Goal: Transaction & Acquisition: Purchase product/service

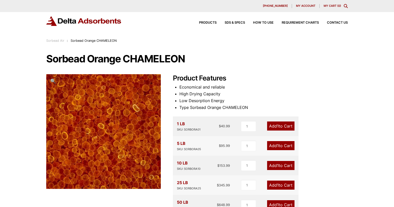
click at [260, 78] on h2 "Product Features" at bounding box center [260, 78] width 175 height 8
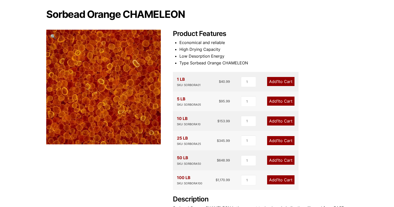
scroll to position [53, 0]
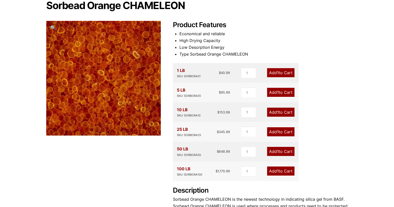
click at [272, 150] on link "Add 1 to Cart" at bounding box center [280, 151] width 27 height 9
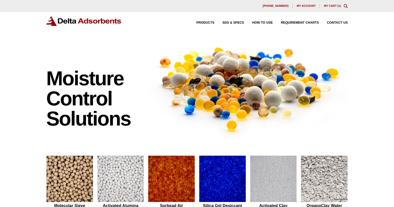
click at [307, 6] on span "My account" at bounding box center [306, 6] width 19 height 3
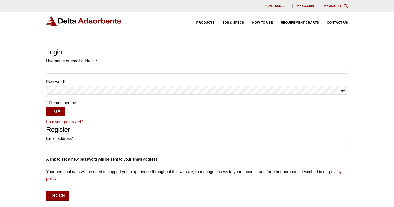
click at [62, 195] on button "Register" at bounding box center [57, 196] width 23 height 10
click at [100, 145] on input "Email address * Required" at bounding box center [196, 146] width 301 height 9
type input "michelle.meier@jahnda.com"
click at [62, 196] on button "Register" at bounding box center [57, 196] width 23 height 10
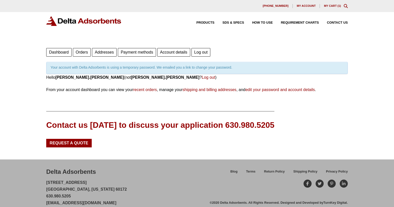
click at [332, 6] on link "My Cart ( 1 )" at bounding box center [332, 5] width 17 height 3
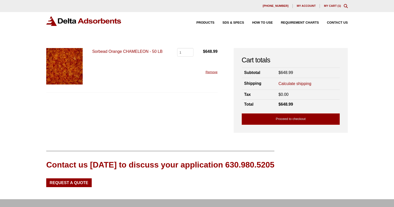
click at [291, 84] on link "Calculate shipping" at bounding box center [294, 84] width 33 height 6
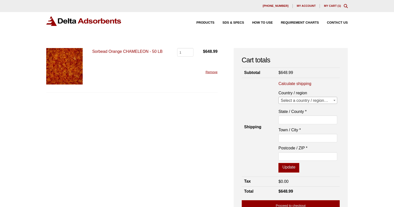
click at [294, 101] on span "Select a country / region…" at bounding box center [308, 100] width 58 height 7
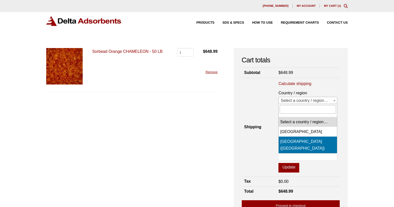
select select "US"
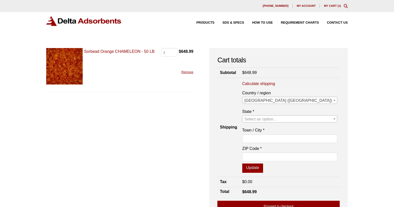
click at [277, 121] on span "Select an option…" at bounding box center [260, 119] width 33 height 4
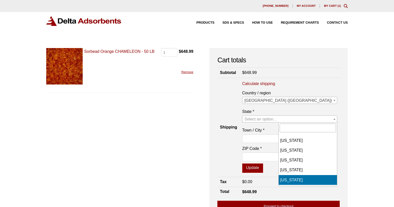
select select "CA"
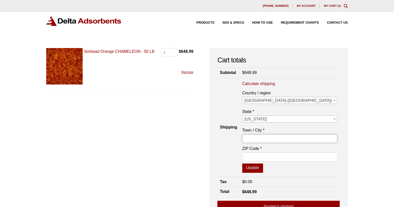
click at [289, 137] on input "Town / City *" at bounding box center [289, 138] width 95 height 9
type input "Bishop"
type input "93514"
click at [263, 169] on button "Update" at bounding box center [252, 168] width 21 height 10
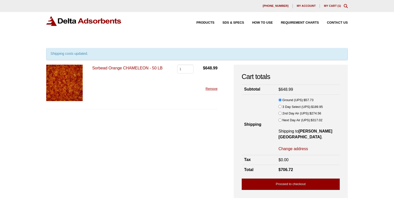
click at [287, 182] on link "Proceed to checkout" at bounding box center [291, 183] width 98 height 11
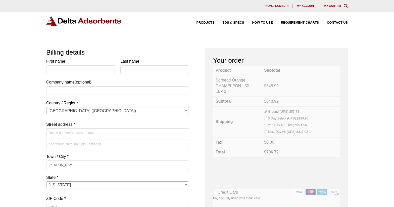
select select "CA"
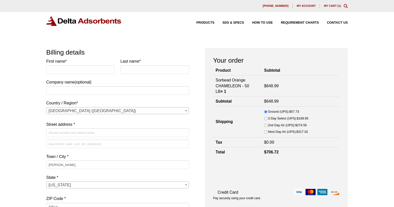
drag, startPoint x: 19, startPoint y: 89, endPoint x: 22, endPoint y: 88, distance: 3.4
click at [75, 70] on input "First name *" at bounding box center [80, 69] width 69 height 9
click at [86, 21] on img at bounding box center [83, 21] width 75 height 10
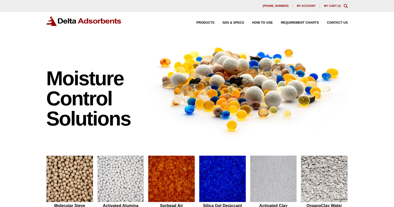
click at [334, 7] on link "My Cart ( 1 )" at bounding box center [332, 5] width 17 height 3
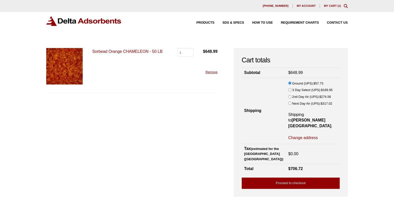
click at [144, 52] on link "Sorbead Orange CHAMELEON - 50 LB" at bounding box center [127, 51] width 70 height 4
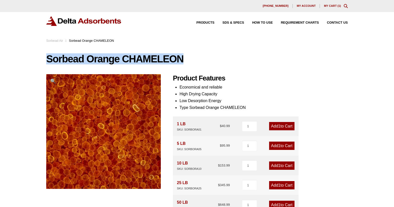
drag, startPoint x: 48, startPoint y: 56, endPoint x: 181, endPoint y: 60, distance: 132.7
click at [181, 60] on h1 "Sorbead Orange CHAMELEON" at bounding box center [196, 58] width 301 height 11
drag, startPoint x: 181, startPoint y: 60, endPoint x: 157, endPoint y: 60, distance: 23.6
copy h1 "Sorbead Orange CHAMELEON"
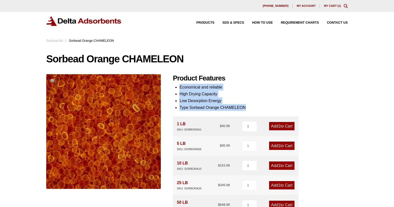
drag, startPoint x: 180, startPoint y: 86, endPoint x: 247, endPoint y: 107, distance: 70.5
click at [247, 107] on ul "Economical and reliable High Drying Capacity Low Desorption Energy Type Sorbead…" at bounding box center [263, 97] width 168 height 27
drag, startPoint x: 247, startPoint y: 107, endPoint x: 215, endPoint y: 100, distance: 33.0
copy ul "Economical and reliable High Drying Capacity Low Desorption Energy Type Sorbead…"
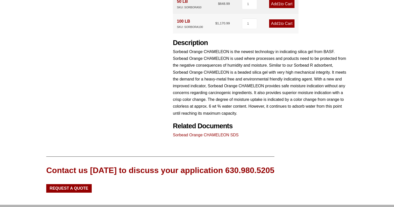
scroll to position [201, 0]
click at [227, 134] on link "Sorbead Orange CHAMELEON SDS" at bounding box center [206, 134] width 66 height 4
click at [229, 85] on p "Sorbead Orange CHAMELEON is the newest technology in indicating silica gel from…" at bounding box center [260, 82] width 175 height 68
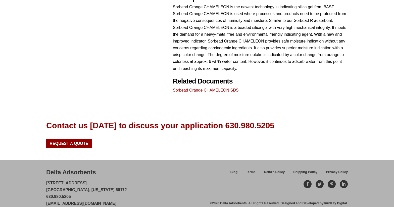
scroll to position [253, 0]
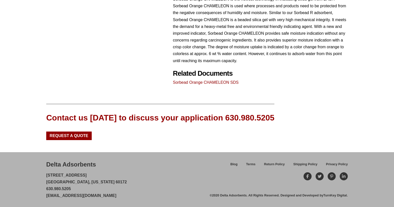
drag, startPoint x: 47, startPoint y: 163, endPoint x: 96, endPoint y: 163, distance: 49.5
click at [96, 163] on div "Delta Adsorbents 28 Congress Circle W. Roselle, Illinois 60172 630.980.5205 cus…" at bounding box center [127, 179] width 163 height 39
drag, startPoint x: 96, startPoint y: 163, endPoint x: 88, endPoint y: 164, distance: 8.3
copy div "Delta Adsorbents"
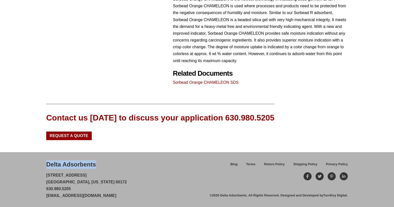
drag, startPoint x: 45, startPoint y: 175, endPoint x: 91, endPoint y: 175, distance: 46.0
click at [91, 175] on div "Delta Adsorbents 28 Congress Circle W. Roselle, Illinois 60172 630.980.5205 cus…" at bounding box center [197, 179] width 394 height 55
drag, startPoint x: 91, startPoint y: 175, endPoint x: 80, endPoint y: 175, distance: 11.3
copy p "[STREET_ADDRESS]"
drag, startPoint x: 46, startPoint y: 182, endPoint x: 60, endPoint y: 181, distance: 13.8
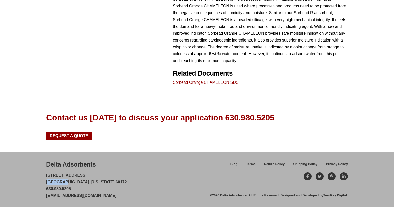
click at [60, 181] on p "28 Congress Circle W. Roselle, Illinois 60172 630.980.5205 customerservice@delt…" at bounding box center [86, 185] width 81 height 27
drag, startPoint x: 60, startPoint y: 181, endPoint x: 57, endPoint y: 181, distance: 3.3
copy p "Roselle"
drag, startPoint x: 71, startPoint y: 188, endPoint x: 47, endPoint y: 188, distance: 24.6
click at [47, 188] on p "28 Congress Circle W. Roselle, Illinois 60172 630.980.5205 customerservice@delt…" at bounding box center [86, 185] width 81 height 27
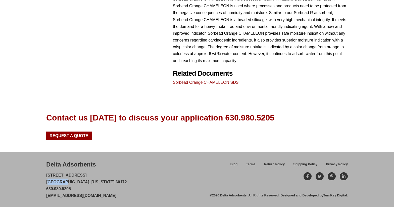
drag, startPoint x: 47, startPoint y: 188, endPoint x: 49, endPoint y: 188, distance: 2.5
copy p "630.980.5205"
drag, startPoint x: 126, startPoint y: 195, endPoint x: 43, endPoint y: 196, distance: 82.9
click at [43, 196] on div "Delta Adsorbents 28 Congress Circle W. Roselle, Illinois 60172 630.980.5205 cus…" at bounding box center [197, 179] width 394 height 55
drag, startPoint x: 43, startPoint y: 196, endPoint x: 57, endPoint y: 195, distance: 14.1
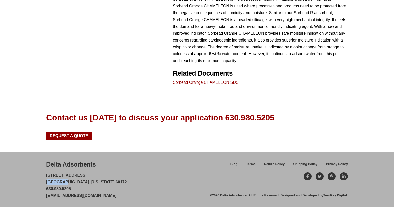
copy link "[EMAIL_ADDRESS][DOMAIN_NAME]"
click at [117, 173] on p "28 Congress Circle W. Roselle, Illinois 60172 630.980.5205 customerservice@delt…" at bounding box center [86, 185] width 81 height 27
drag, startPoint x: 97, startPoint y: 164, endPoint x: 48, endPoint y: 164, distance: 49.0
click at [48, 164] on div "Delta Adsorbents 28 Congress Circle W. Roselle, Illinois 60172 630.980.5205 cus…" at bounding box center [127, 179] width 163 height 39
drag, startPoint x: 48, startPoint y: 164, endPoint x: 55, endPoint y: 164, distance: 7.0
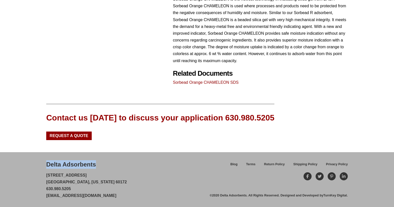
copy div "Delta Adsorbents"
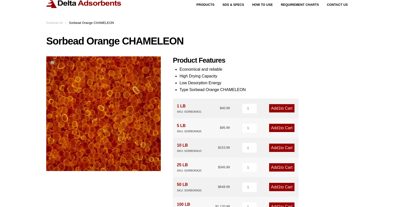
scroll to position [0, 0]
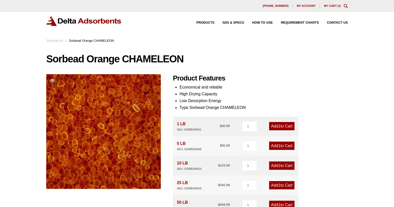
click at [333, 7] on link "My Cart ( 1 )" at bounding box center [332, 5] width 17 height 3
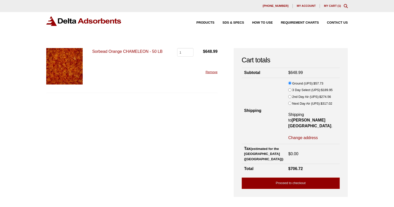
click at [125, 52] on link "Sorbead Orange CHAMELEON - 50 LB" at bounding box center [127, 51] width 70 height 4
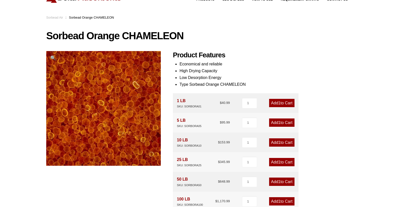
scroll to position [50, 0]
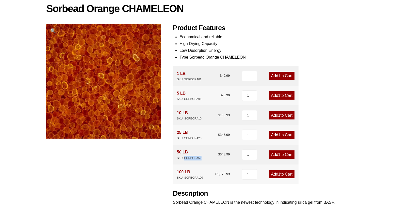
drag, startPoint x: 203, startPoint y: 158, endPoint x: 184, endPoint y: 157, distance: 18.9
click at [184, 157] on div "50 LB SKU: SORBORA50 $ 648.99" at bounding box center [203, 154] width 53 height 12
copy div "SORBORA50"
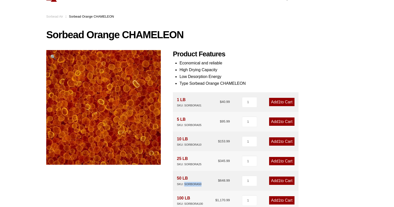
scroll to position [0, 0]
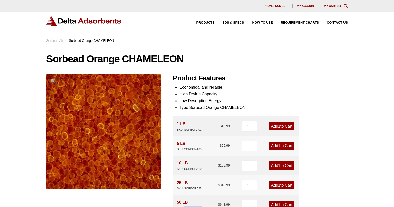
click at [328, 6] on link "My Cart ( 1 )" at bounding box center [332, 5] width 17 height 3
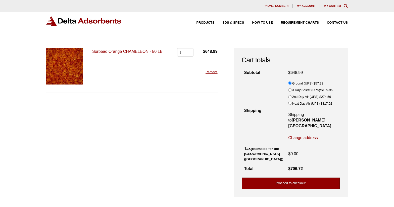
click at [292, 177] on link "Proceed to checkout" at bounding box center [291, 182] width 98 height 11
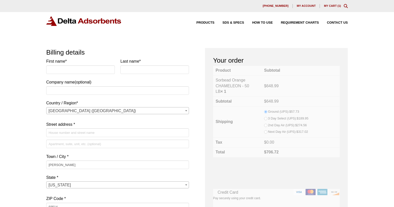
select select "CA"
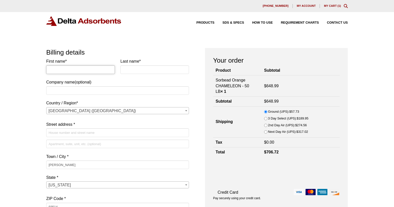
click at [57, 71] on input "First name *" at bounding box center [80, 69] width 69 height 9
type input "Mchelle"
type input "Meier"
type input "The Jahnda Group, LLC"
type input "26150 ENTERPRISE WAY STE 200"
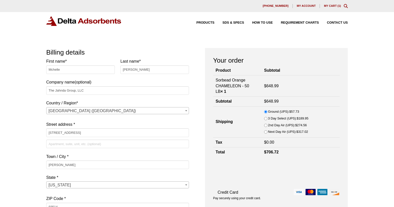
type input "9496140058"
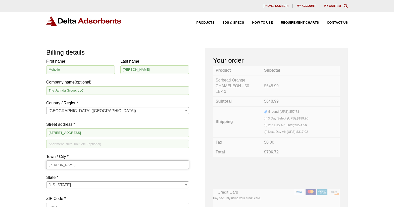
click at [71, 163] on input "Bishop" at bounding box center [117, 164] width 143 height 9
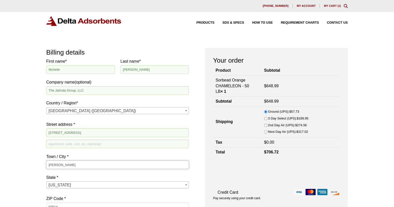
drag, startPoint x: 69, startPoint y: 164, endPoint x: 43, endPoint y: 163, distance: 26.6
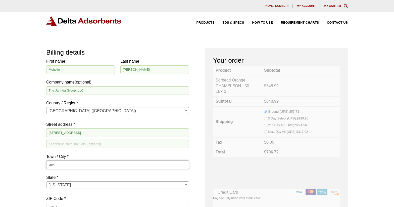
type input "lake"
type input "forest"
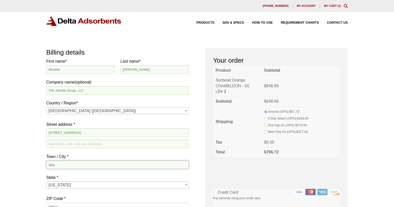
click at [59, 167] on input "lake" at bounding box center [117, 164] width 143 height 9
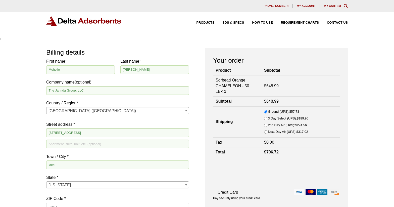
scroll to position [0, 8]
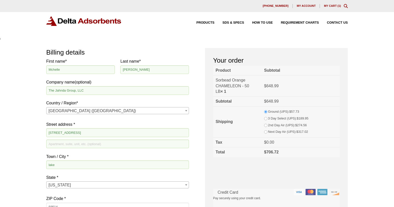
type input "forest"
click at [60, 163] on input "lake" at bounding box center [117, 164] width 143 height 9
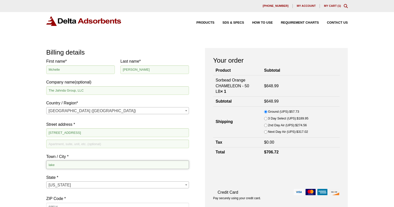
drag, startPoint x: 58, startPoint y: 164, endPoint x: 40, endPoint y: 164, distance: 17.3
type input "lake"
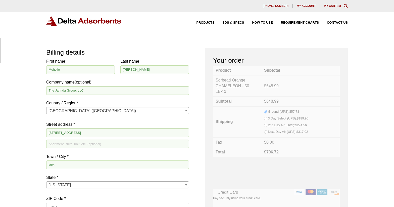
type input "f"
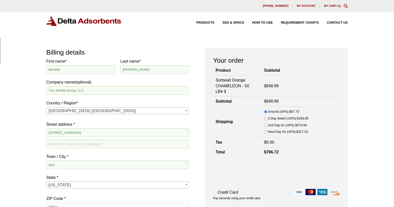
drag, startPoint x: 59, startPoint y: 166, endPoint x: 45, endPoint y: 165, distance: 14.1
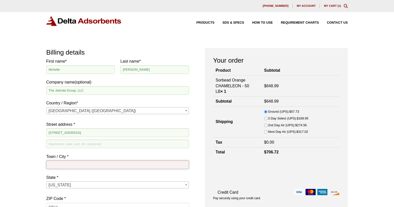
click at [56, 164] on input "Town / City *" at bounding box center [117, 164] width 143 height 9
type input "LAKE FOREST"
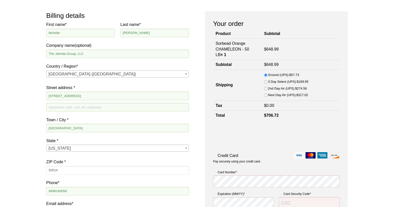
scroll to position [75, 0]
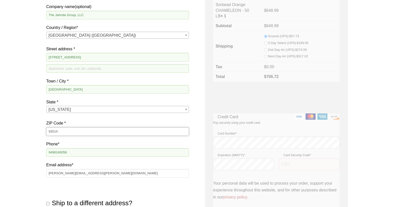
drag, startPoint x: 63, startPoint y: 129, endPoint x: 18, endPoint y: 134, distance: 45.2
click at [18, 134] on div "Our website has detected that you are using an outdated browser that will preve…" at bounding box center [197, 158] width 394 height 467
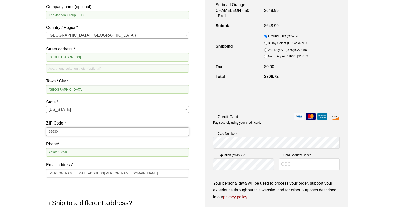
type input "92630"
click at [22, 145] on div "Our website has detected that you are using an outdated browser that will preve…" at bounding box center [197, 158] width 394 height 467
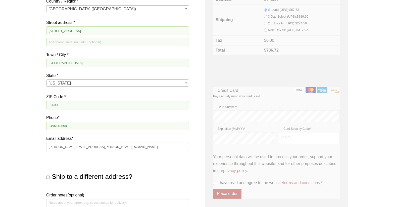
scroll to position [126, 0]
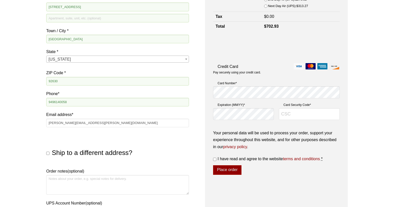
click at [48, 154] on input "Ship to a different address?" at bounding box center [47, 152] width 3 height 3
checkbox input "true"
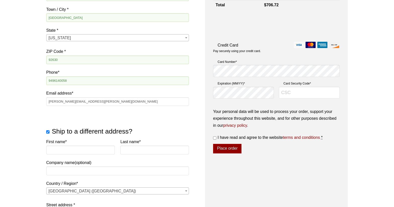
scroll to position [176, 0]
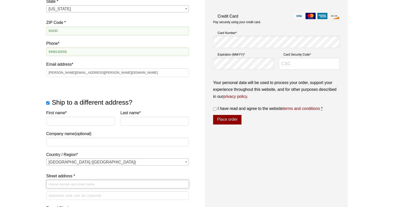
click at [65, 184] on input "Street address *" at bounding box center [117, 184] width 143 height 9
paste input "787 N. Main Street"
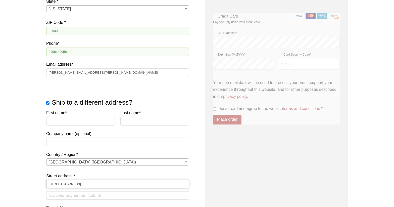
type input "787 N. Main Street"
click at [32, 188] on div "Our website has detected that you are using an outdated browser that will preve…" at bounding box center [197, 136] width 394 height 625
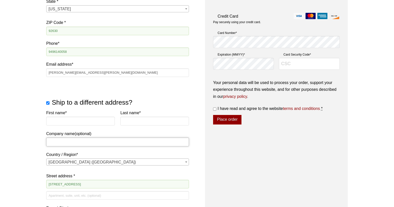
click at [81, 143] on input "Company name (optional)" at bounding box center [117, 141] width 143 height 9
paste input "CA Dept of Fish and Wildlife"
type input "CA Dept of Fish and Wildlife"
click at [59, 118] on input "First name *" at bounding box center [80, 121] width 69 height 9
type input "Julie"
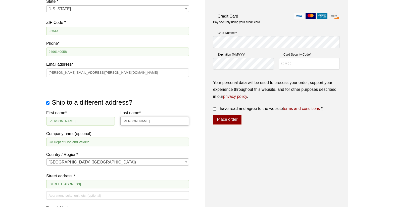
type input "Lawson"
click at [29, 151] on div "Our website has detected that you are using an outdated browser that will preve…" at bounding box center [197, 136] width 394 height 625
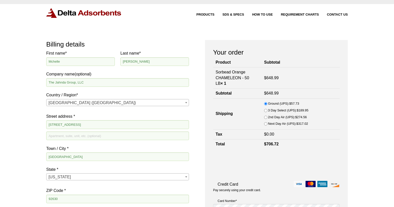
scroll to position [0, 0]
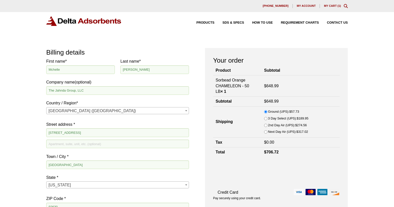
click at [60, 20] on img at bounding box center [83, 21] width 75 height 10
